Goal: Consume media (video, audio)

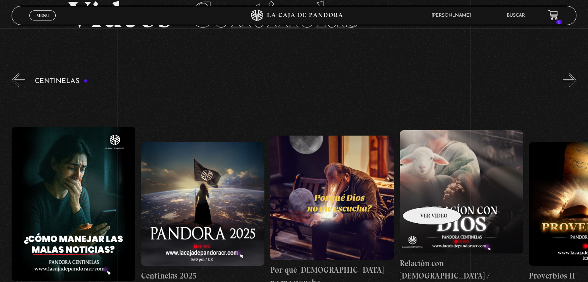
scroll to position [0, 2716]
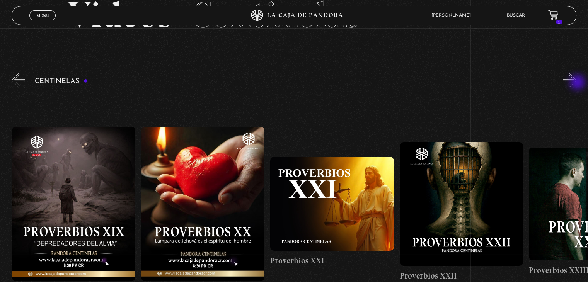
click at [577, 83] on button "»" at bounding box center [570, 80] width 14 height 14
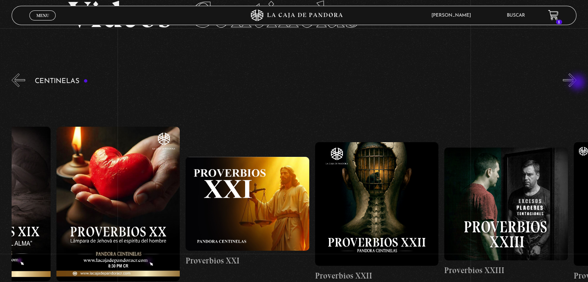
click at [577, 83] on button "»" at bounding box center [570, 80] width 14 height 14
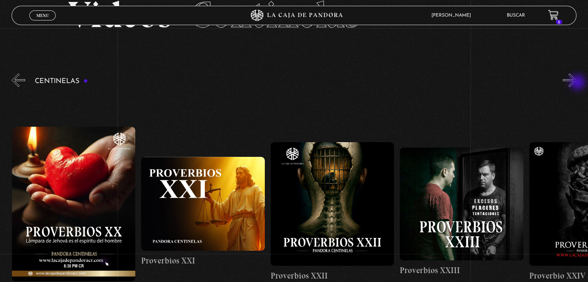
click at [577, 83] on button "»" at bounding box center [570, 80] width 14 height 14
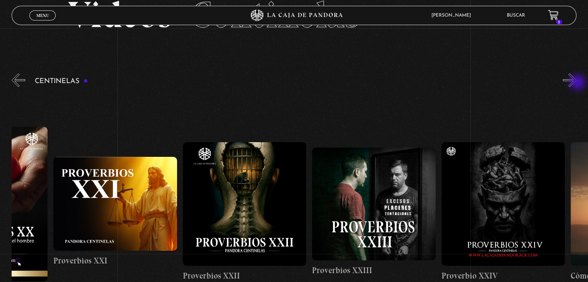
click at [577, 83] on button "»" at bounding box center [570, 80] width 14 height 14
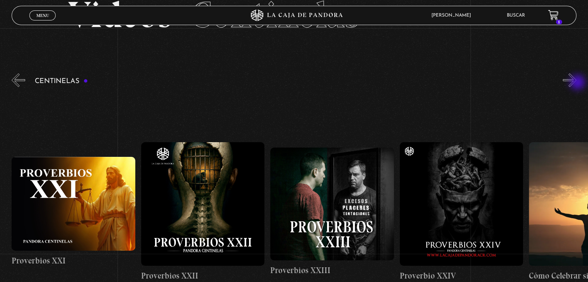
click at [577, 83] on button "»" at bounding box center [570, 80] width 14 height 14
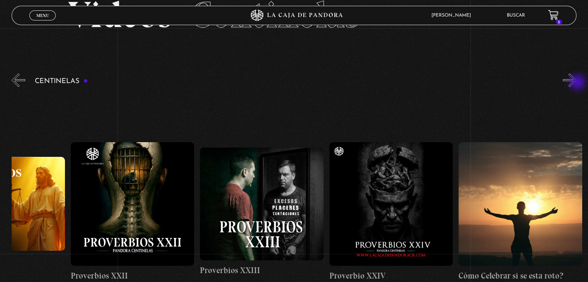
click at [577, 83] on button "»" at bounding box center [570, 80] width 14 height 14
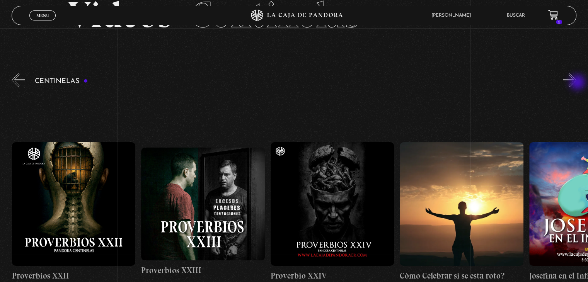
click at [577, 83] on button "»" at bounding box center [570, 80] width 14 height 14
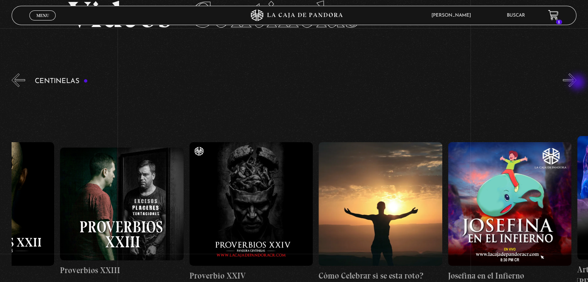
click at [577, 83] on button "»" at bounding box center [570, 80] width 14 height 14
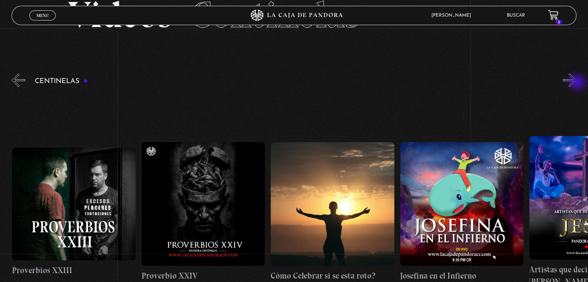
click at [577, 83] on button "»" at bounding box center [570, 80] width 14 height 14
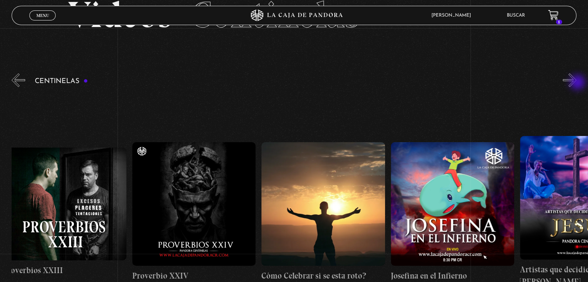
click at [577, 83] on button "»" at bounding box center [570, 80] width 14 height 14
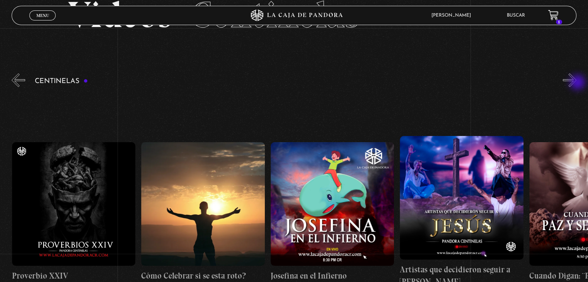
click at [577, 83] on button "»" at bounding box center [570, 80] width 14 height 14
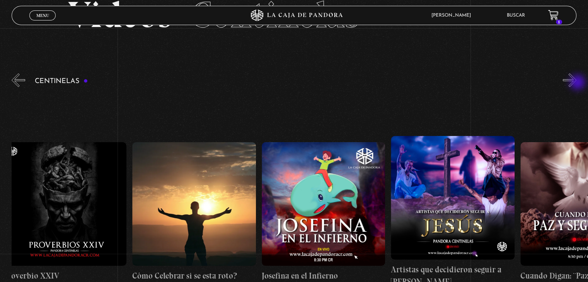
click at [577, 83] on button "»" at bounding box center [570, 80] width 14 height 14
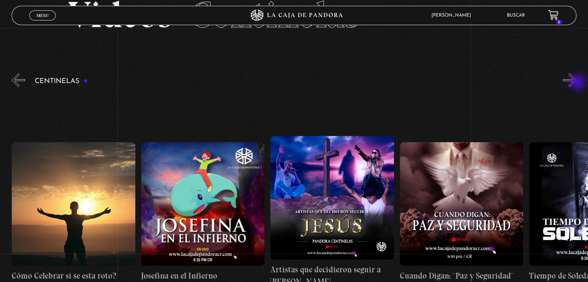
click at [577, 83] on button "»" at bounding box center [570, 80] width 14 height 14
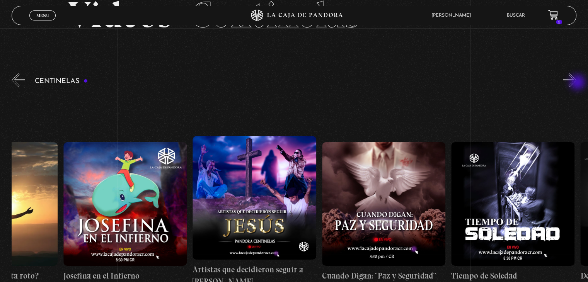
click at [577, 83] on button "»" at bounding box center [570, 80] width 14 height 14
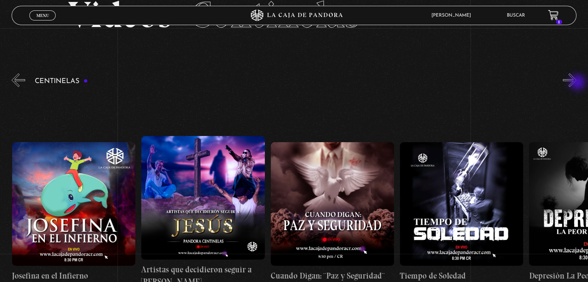
click at [577, 83] on button "»" at bounding box center [570, 80] width 14 height 14
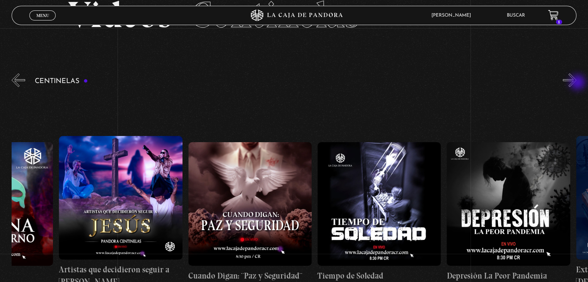
click at [577, 83] on button "»" at bounding box center [570, 80] width 14 height 14
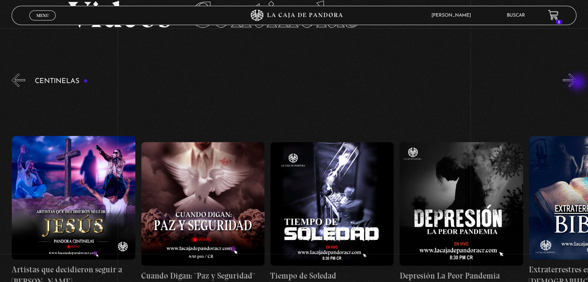
click at [577, 83] on button "»" at bounding box center [570, 80] width 14 height 14
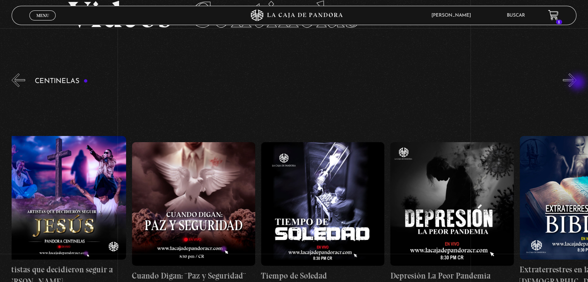
click at [577, 83] on button "»" at bounding box center [570, 80] width 14 height 14
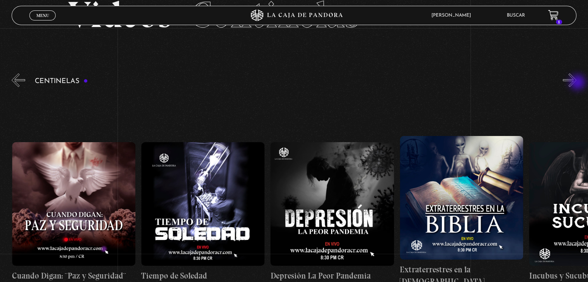
click at [577, 83] on button "»" at bounding box center [570, 80] width 14 height 14
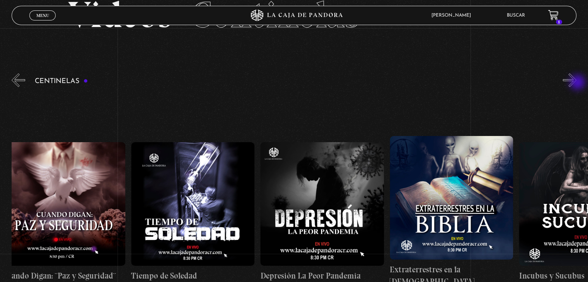
click at [577, 83] on button "»" at bounding box center [570, 80] width 14 height 14
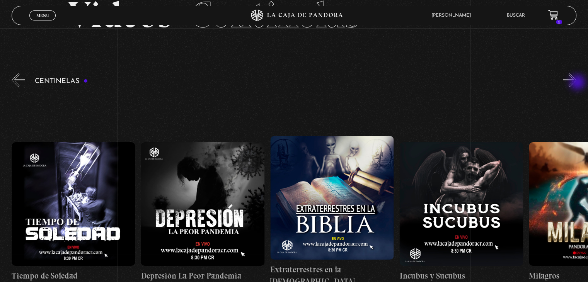
click at [577, 83] on button "»" at bounding box center [570, 80] width 14 height 14
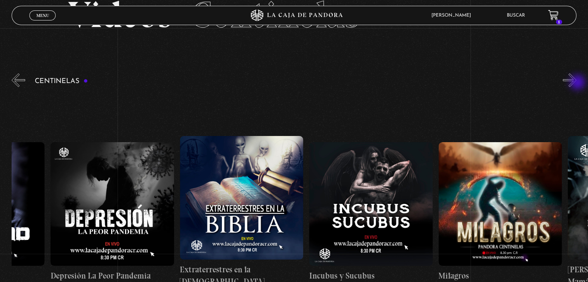
click at [577, 83] on button "»" at bounding box center [570, 80] width 14 height 14
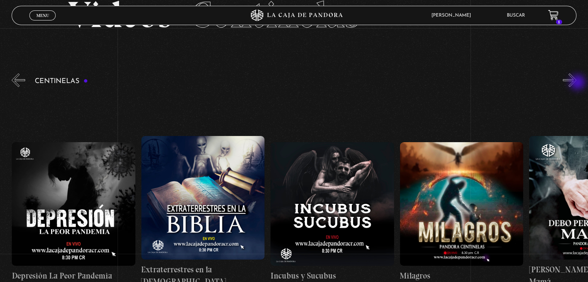
click at [577, 83] on button "»" at bounding box center [570, 80] width 14 height 14
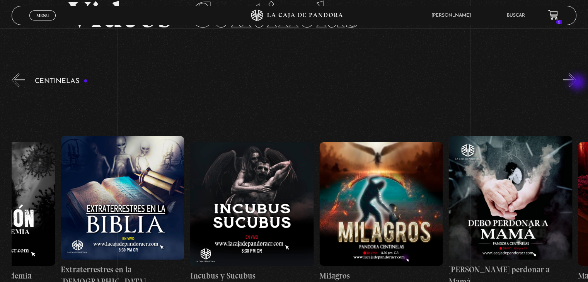
click at [577, 83] on button "»" at bounding box center [570, 80] width 14 height 14
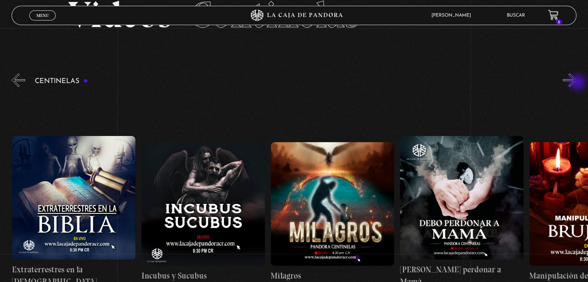
click at [577, 83] on button "»" at bounding box center [570, 80] width 14 height 14
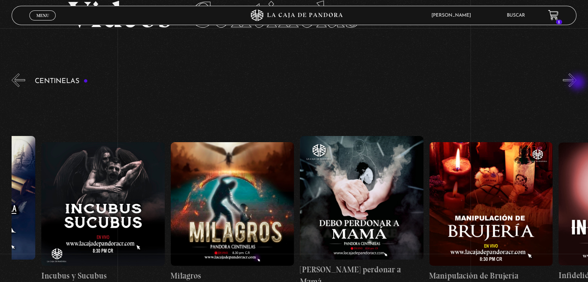
click at [577, 83] on button "»" at bounding box center [570, 80] width 14 height 14
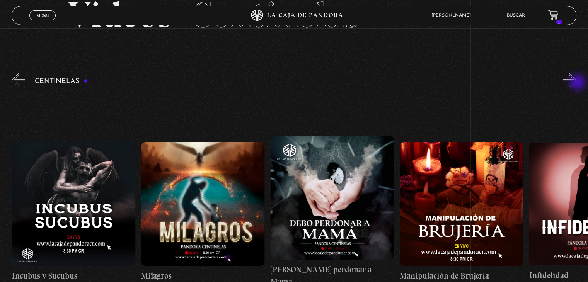
click at [577, 83] on button "»" at bounding box center [570, 80] width 14 height 14
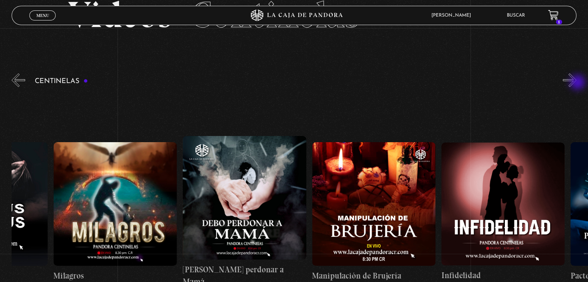
click at [577, 83] on button "»" at bounding box center [570, 80] width 14 height 14
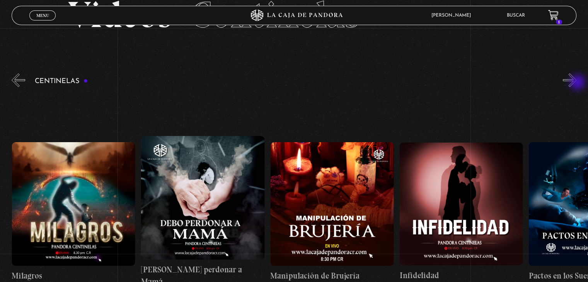
click at [577, 83] on button "»" at bounding box center [570, 80] width 14 height 14
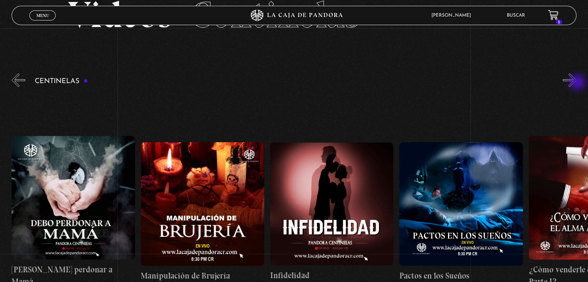
click at [577, 83] on button "»" at bounding box center [570, 80] width 14 height 14
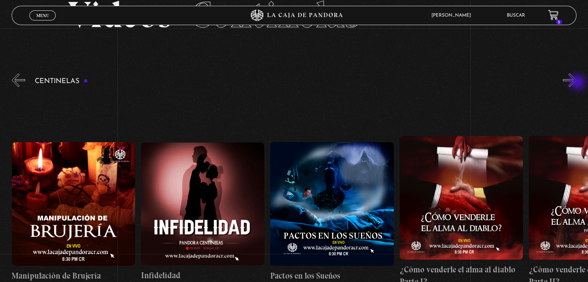
click at [577, 83] on button "»" at bounding box center [570, 80] width 14 height 14
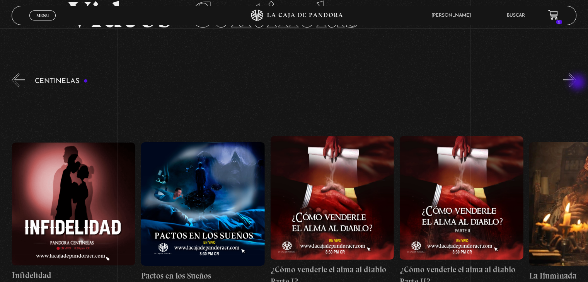
click at [577, 83] on button "»" at bounding box center [570, 80] width 14 height 14
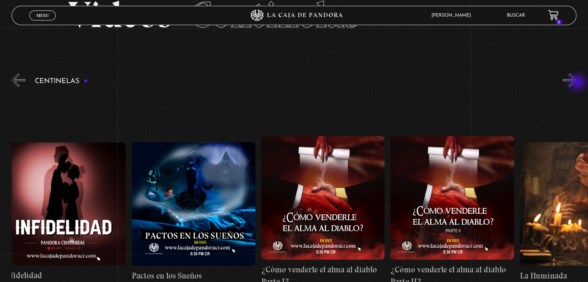
click at [577, 83] on button "»" at bounding box center [570, 80] width 14 height 14
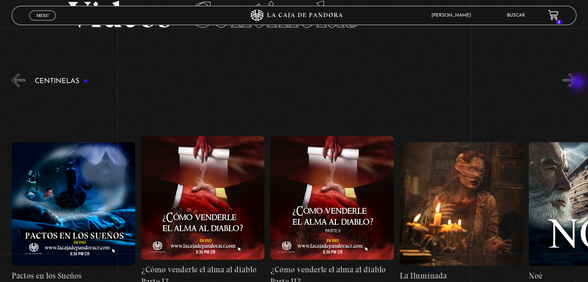
click at [577, 83] on button "»" at bounding box center [570, 80] width 14 height 14
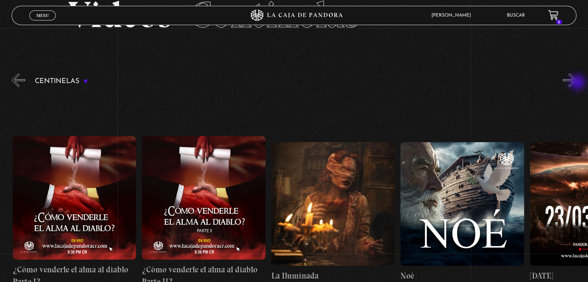
click at [577, 83] on button "»" at bounding box center [570, 80] width 14 height 14
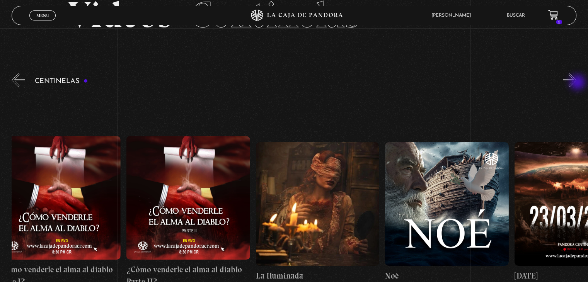
click at [577, 83] on button "»" at bounding box center [570, 80] width 14 height 14
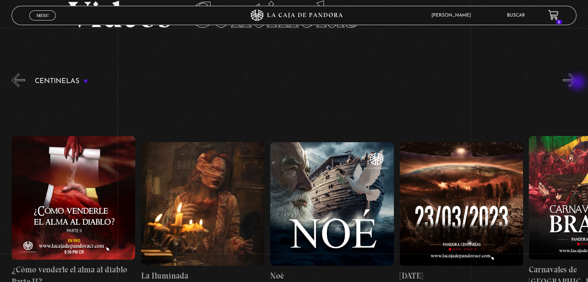
click at [577, 83] on button "»" at bounding box center [570, 80] width 14 height 14
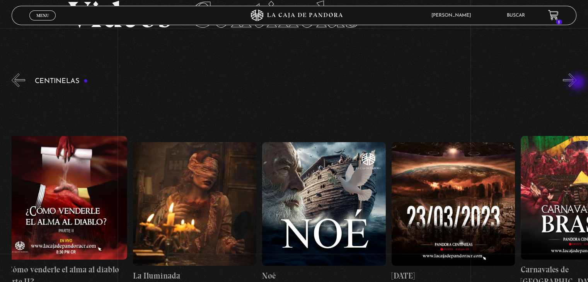
click at [577, 83] on button "»" at bounding box center [570, 80] width 14 height 14
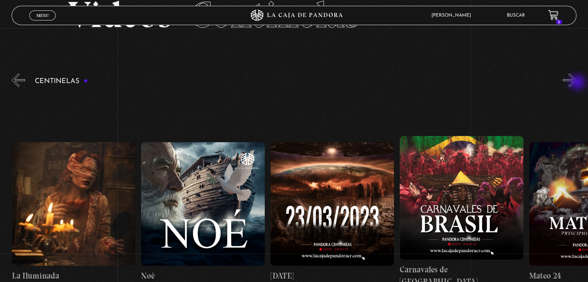
click at [577, 83] on button "»" at bounding box center [570, 80] width 14 height 14
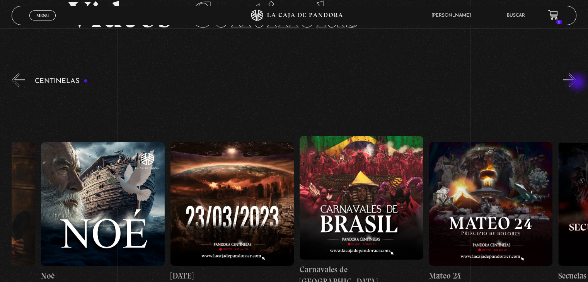
click at [577, 83] on button "»" at bounding box center [570, 80] width 14 height 14
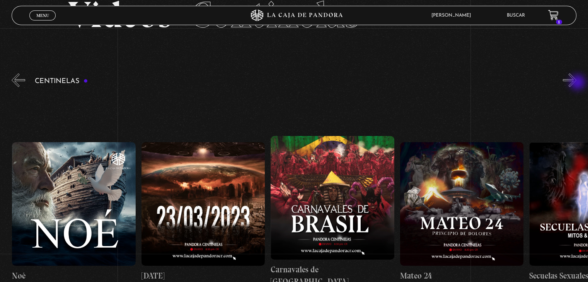
click at [577, 83] on button "»" at bounding box center [570, 80] width 14 height 14
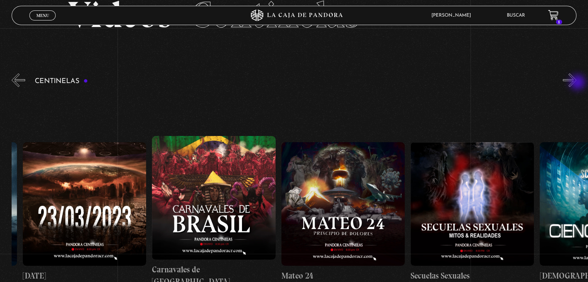
click at [577, 83] on button "»" at bounding box center [570, 80] width 14 height 14
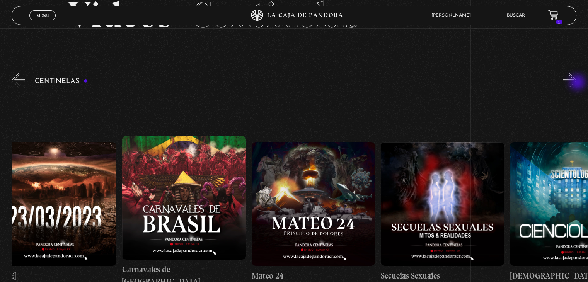
click at [577, 83] on button "»" at bounding box center [570, 80] width 14 height 14
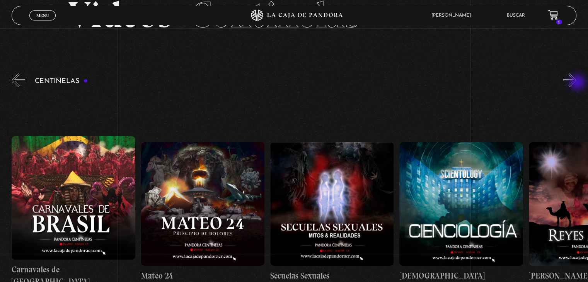
click at [577, 83] on button "»" at bounding box center [570, 80] width 14 height 14
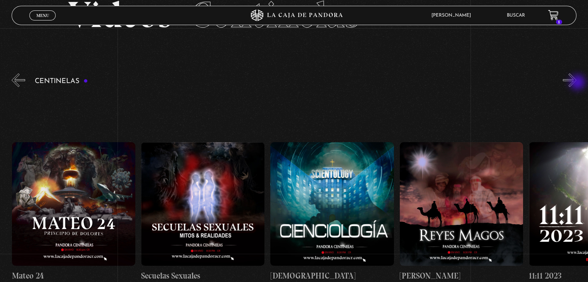
scroll to position [0, 5951]
click at [577, 83] on button "»" at bounding box center [570, 80] width 14 height 14
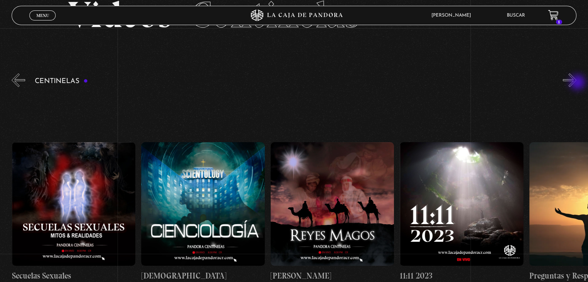
click at [577, 83] on button "»" at bounding box center [570, 80] width 14 height 14
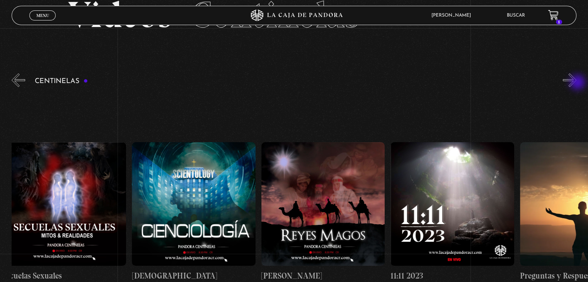
click at [577, 83] on button "»" at bounding box center [570, 80] width 14 height 14
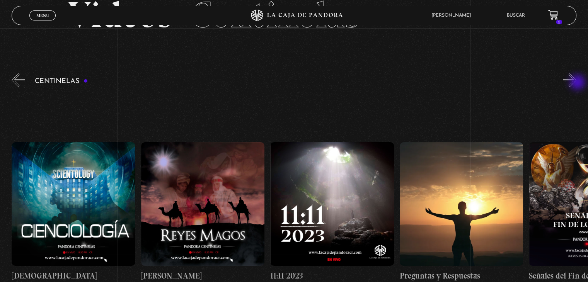
click at [577, 83] on button "»" at bounding box center [570, 80] width 14 height 14
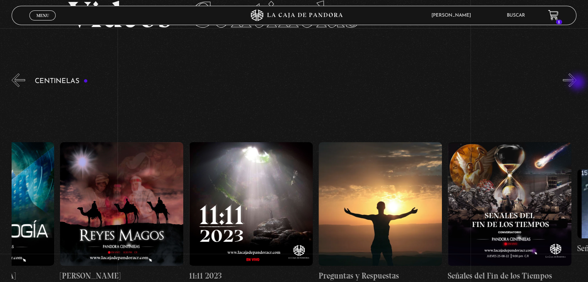
click at [577, 83] on button "»" at bounding box center [570, 80] width 14 height 14
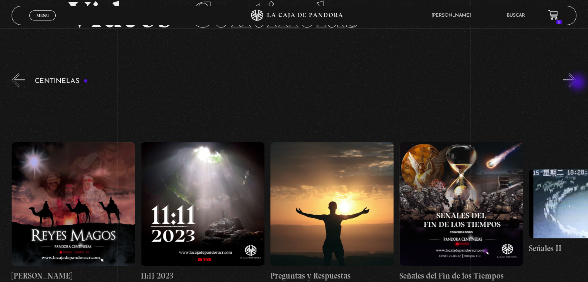
click at [577, 83] on button "»" at bounding box center [570, 80] width 14 height 14
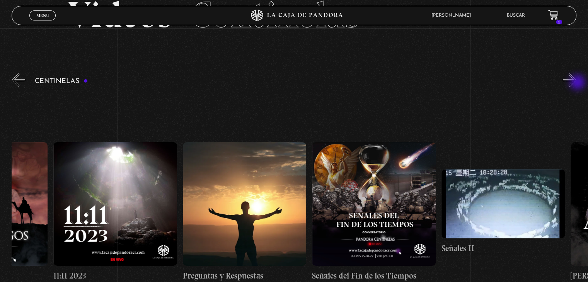
click at [577, 83] on button "»" at bounding box center [570, 80] width 14 height 14
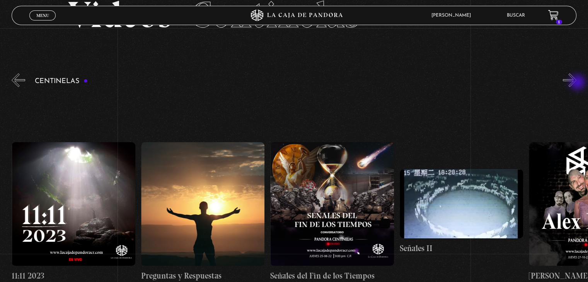
click at [577, 83] on button "»" at bounding box center [570, 80] width 14 height 14
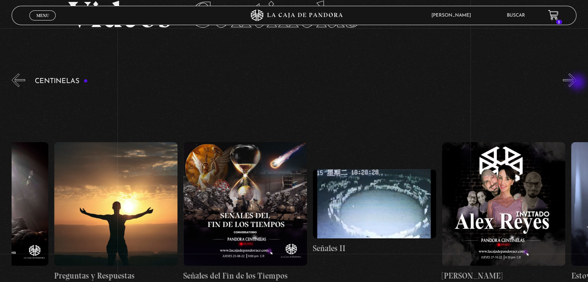
click at [577, 83] on button "»" at bounding box center [570, 80] width 14 height 14
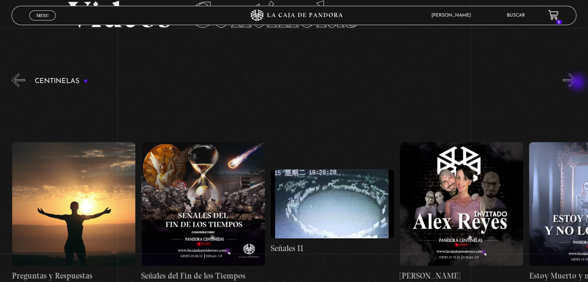
click at [577, 83] on button "»" at bounding box center [570, 80] width 14 height 14
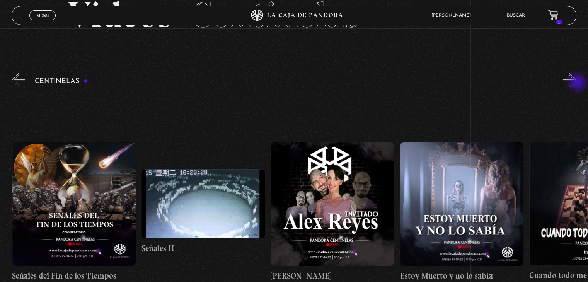
click at [577, 83] on button "»" at bounding box center [570, 80] width 14 height 14
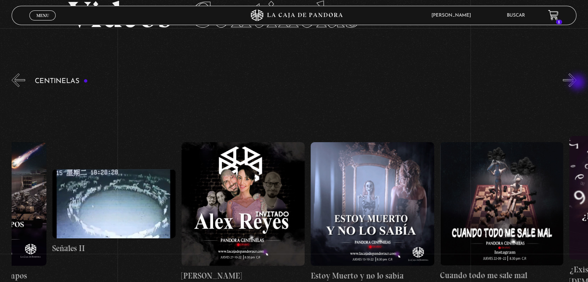
click at [577, 83] on button "»" at bounding box center [570, 80] width 14 height 14
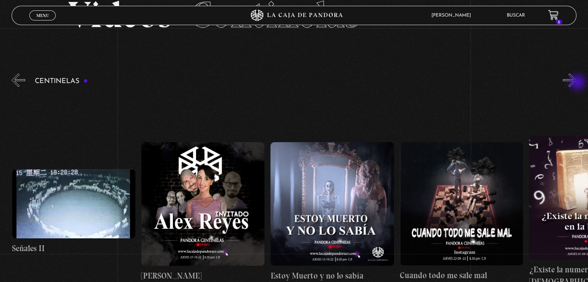
click at [577, 83] on button "»" at bounding box center [570, 80] width 14 height 14
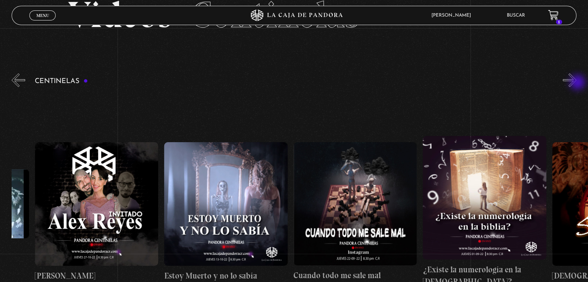
click at [577, 83] on button "»" at bounding box center [570, 80] width 14 height 14
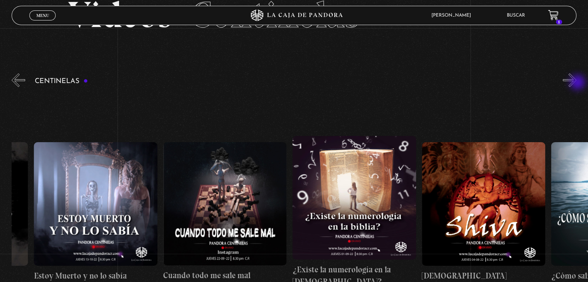
click at [577, 83] on button "»" at bounding box center [570, 80] width 14 height 14
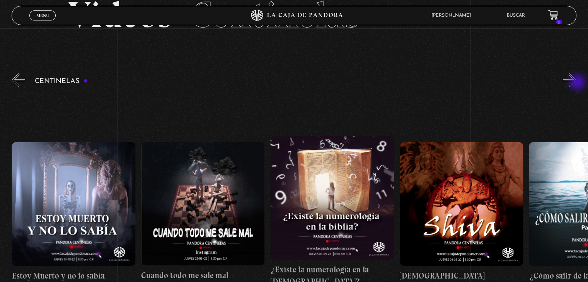
click at [577, 83] on button "»" at bounding box center [570, 80] width 14 height 14
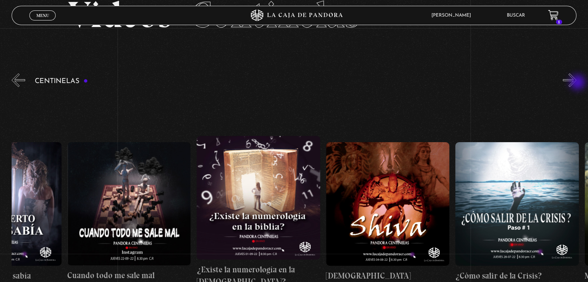
click at [577, 83] on button "»" at bounding box center [570, 80] width 14 height 14
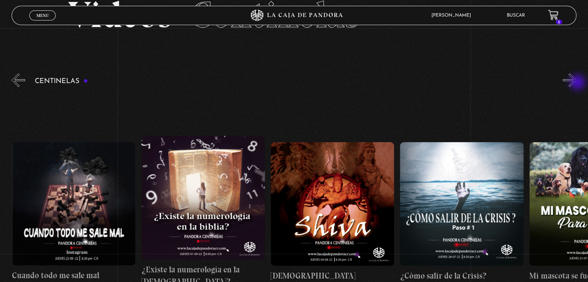
click at [577, 83] on button "»" at bounding box center [570, 80] width 14 height 14
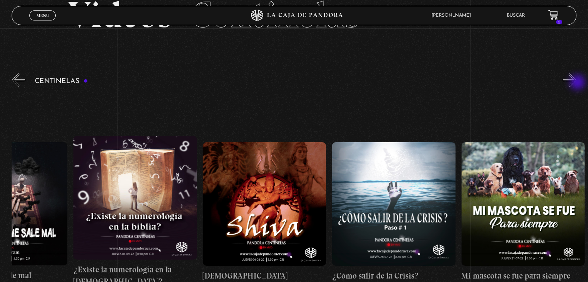
click at [577, 83] on button "»" at bounding box center [570, 80] width 14 height 14
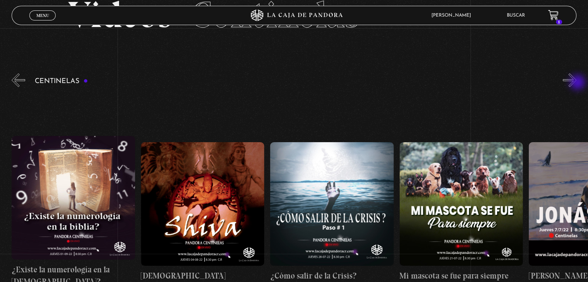
click at [577, 83] on button "»" at bounding box center [570, 80] width 14 height 14
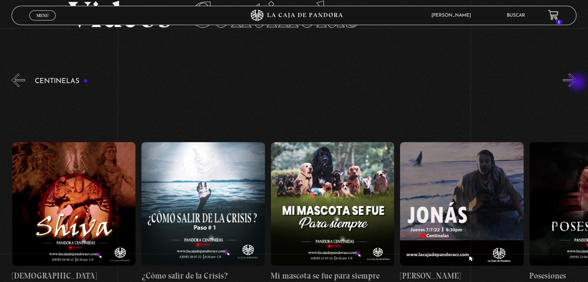
click at [577, 83] on button "»" at bounding box center [570, 80] width 14 height 14
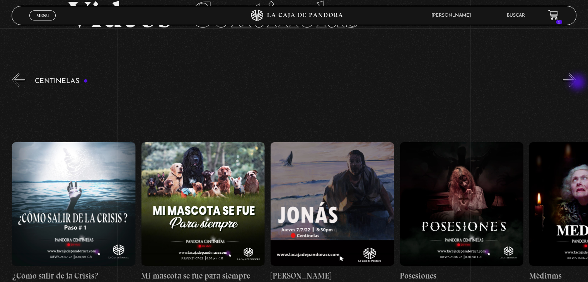
click at [577, 83] on button "»" at bounding box center [570, 80] width 14 height 14
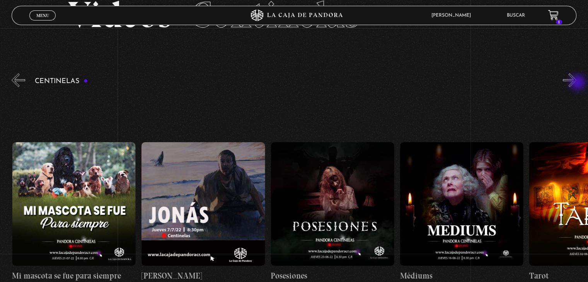
click at [577, 83] on button "»" at bounding box center [570, 80] width 14 height 14
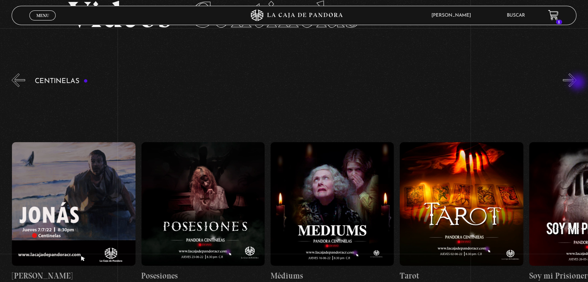
click at [577, 83] on button "»" at bounding box center [570, 80] width 14 height 14
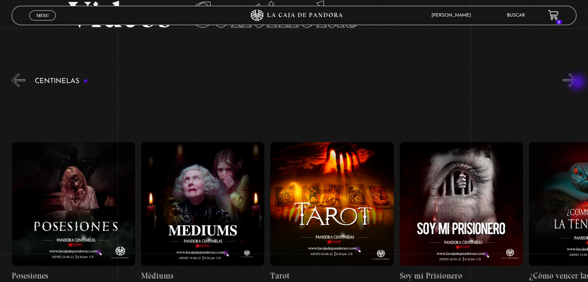
click at [577, 83] on button "»" at bounding box center [570, 80] width 14 height 14
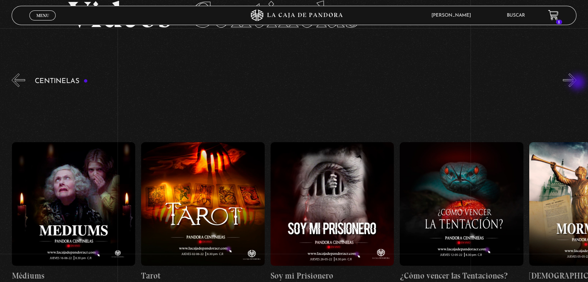
click at [577, 83] on button "»" at bounding box center [570, 80] width 14 height 14
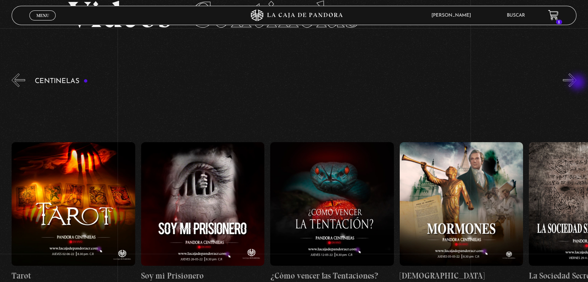
click at [577, 83] on button "»" at bounding box center [570, 80] width 14 height 14
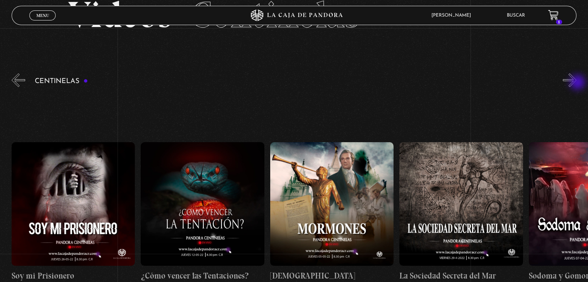
click at [577, 83] on button "»" at bounding box center [570, 80] width 14 height 14
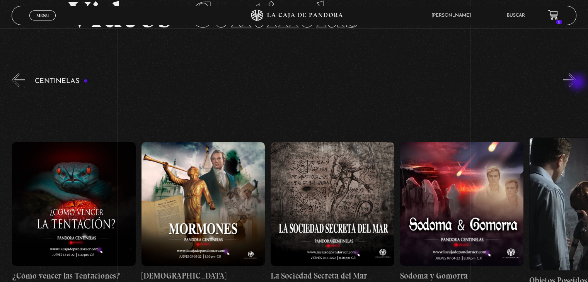
scroll to position [0, 8538]
click at [577, 83] on button "»" at bounding box center [570, 80] width 14 height 14
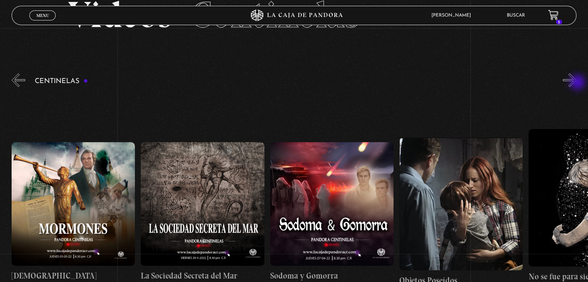
click at [577, 83] on button "»" at bounding box center [570, 80] width 14 height 14
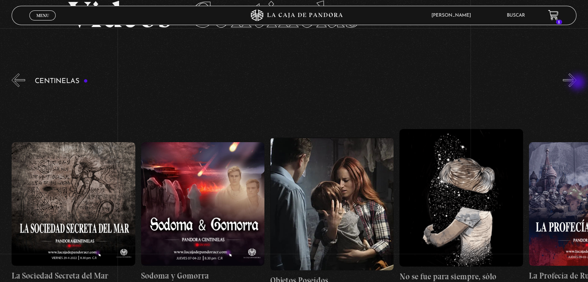
click at [577, 83] on button "»" at bounding box center [570, 80] width 14 height 14
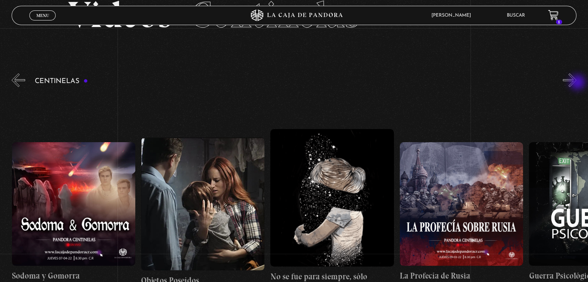
scroll to position [0, 8926]
click at [577, 83] on button "»" at bounding box center [570, 80] width 14 height 14
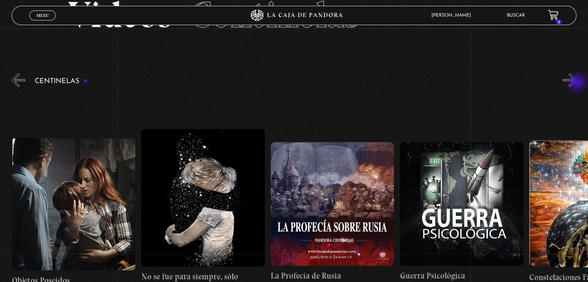
scroll to position [0, 9055]
click at [577, 83] on button "»" at bounding box center [570, 80] width 14 height 14
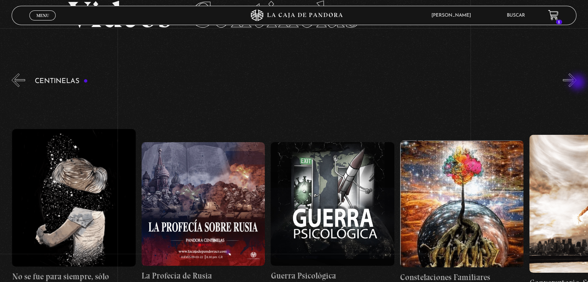
scroll to position [0, 9185]
click at [577, 83] on button "»" at bounding box center [570, 80] width 14 height 14
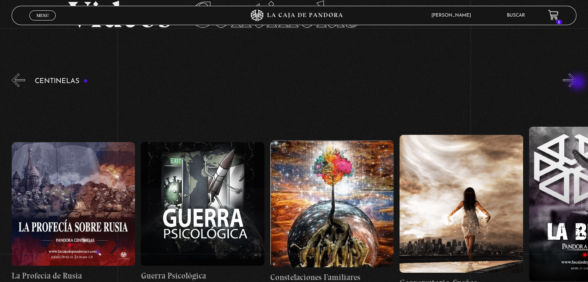
click at [577, 83] on button "»" at bounding box center [570, 80] width 14 height 14
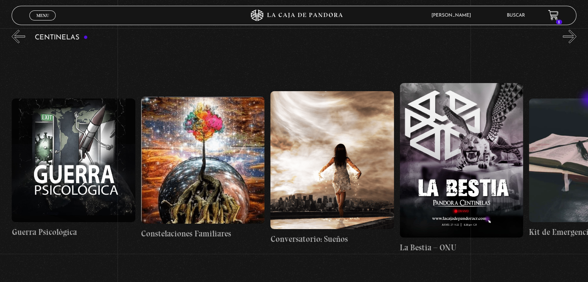
scroll to position [97, 0]
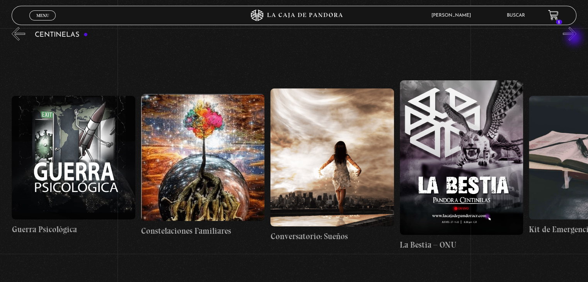
click at [575, 38] on button "»" at bounding box center [570, 34] width 14 height 14
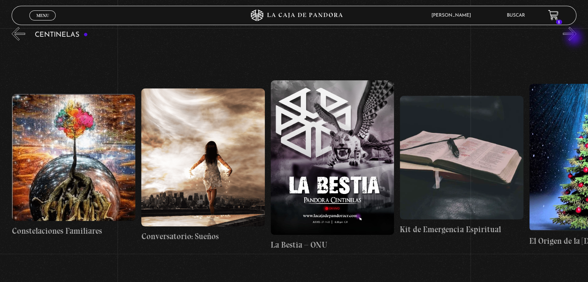
scroll to position [0, 9573]
click at [575, 38] on button "»" at bounding box center [570, 34] width 14 height 14
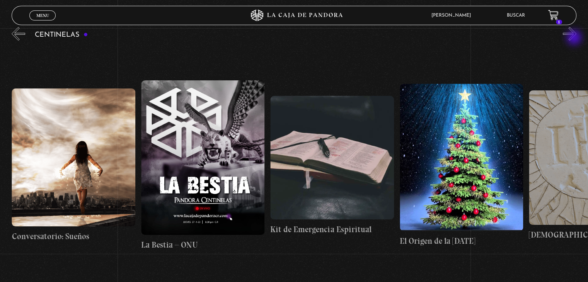
click at [575, 38] on button "»" at bounding box center [570, 34] width 14 height 14
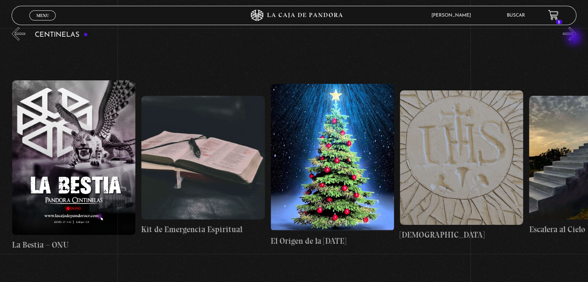
click at [575, 38] on button "»" at bounding box center [570, 34] width 14 height 14
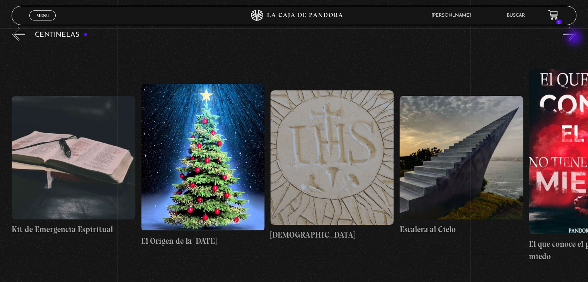
click at [575, 38] on button "»" at bounding box center [570, 34] width 14 height 14
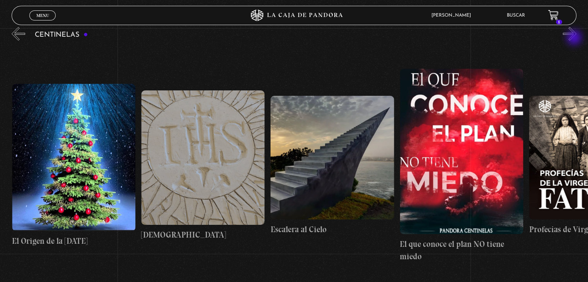
click at [575, 38] on button "»" at bounding box center [570, 34] width 14 height 14
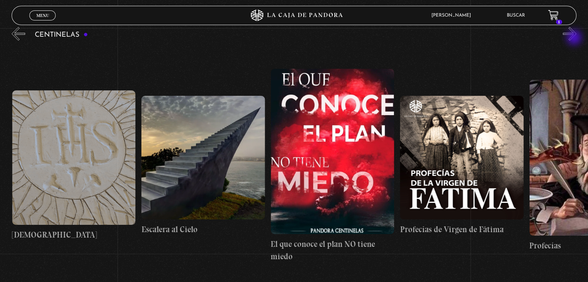
click at [575, 38] on button "»" at bounding box center [570, 34] width 14 height 14
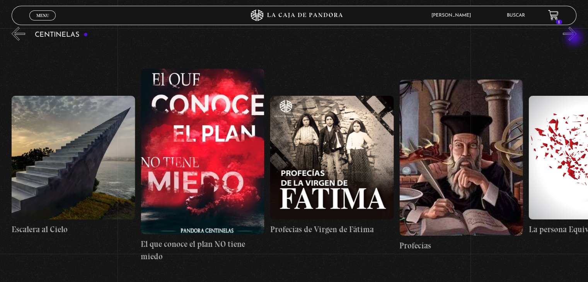
click at [575, 38] on button "»" at bounding box center [570, 34] width 14 height 14
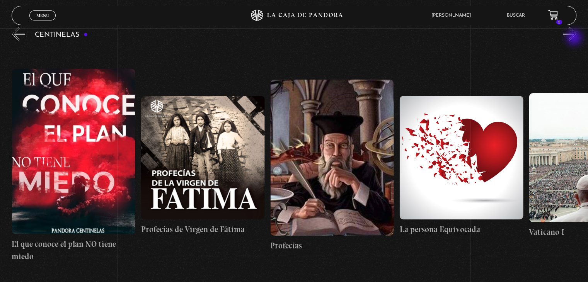
scroll to position [0, 10478]
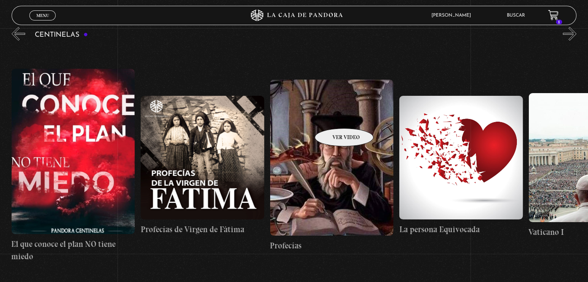
click at [334, 117] on figure at bounding box center [331, 158] width 123 height 156
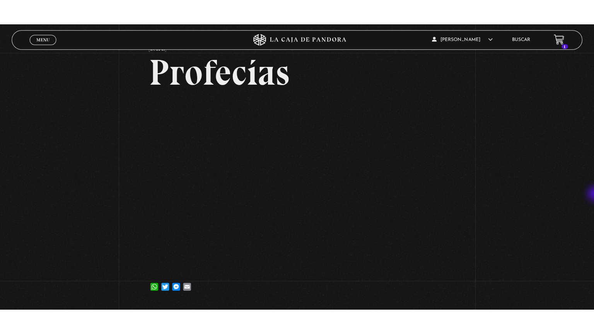
scroll to position [45, 0]
